Goal: Navigation & Orientation: Find specific page/section

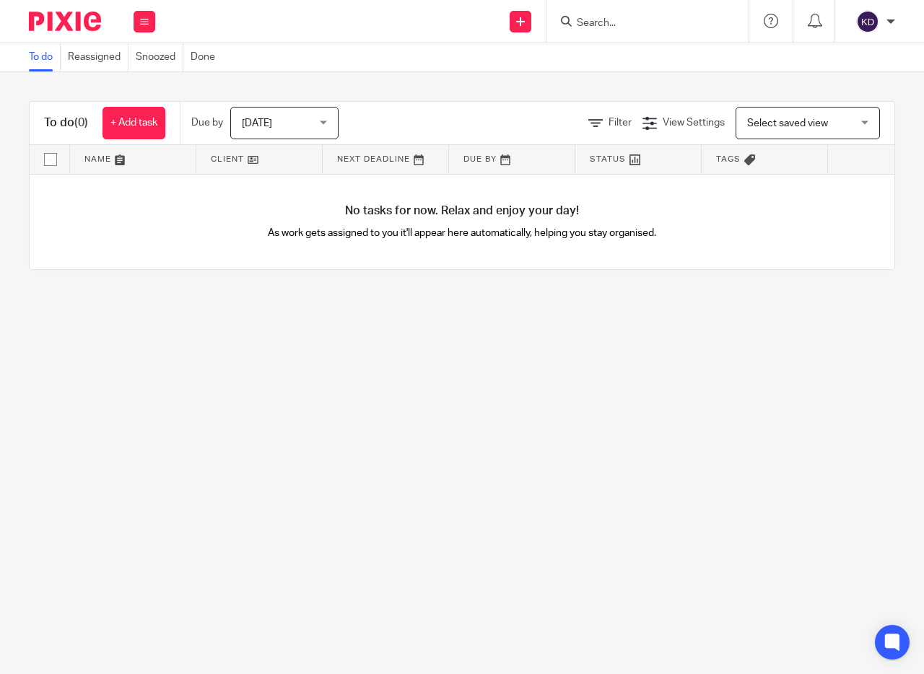
click at [131, 10] on div "Work Email Clients Team Reports Settings" at bounding box center [144, 21] width 51 height 43
click at [147, 20] on icon at bounding box center [144, 21] width 9 height 9
click at [143, 115] on link "Clients" at bounding box center [137, 110] width 32 height 10
